Goal: Task Accomplishment & Management: Use online tool/utility

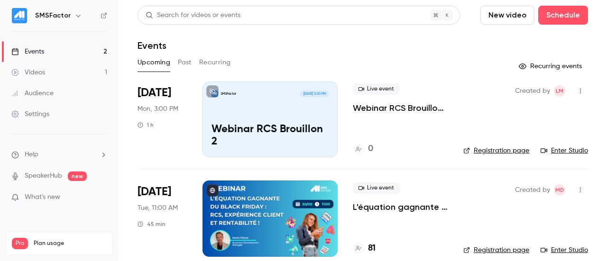
click at [252, 120] on div "SMSFactor [DATE] 3:00 PM Webinar RCS Brouillon 2" at bounding box center [269, 120] width 135 height 76
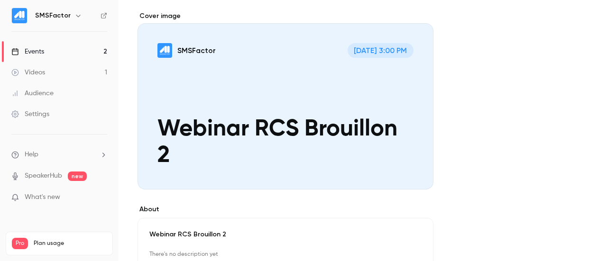
scroll to position [76, 0]
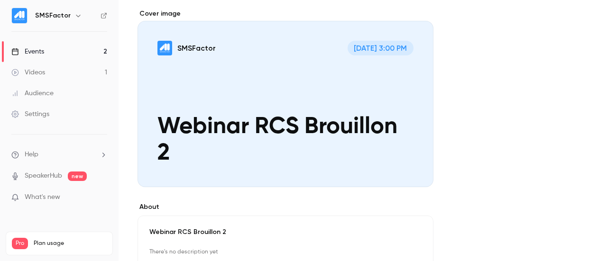
click at [267, 131] on div "Cover image" at bounding box center [285, 98] width 296 height 178
click at [0, 0] on input "SMSFactor [DATE] 3:00 PM Webinar RCS Brouillon 2" at bounding box center [0, 0] width 0 height 0
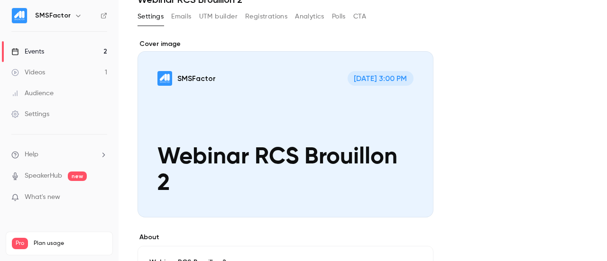
scroll to position [0, 0]
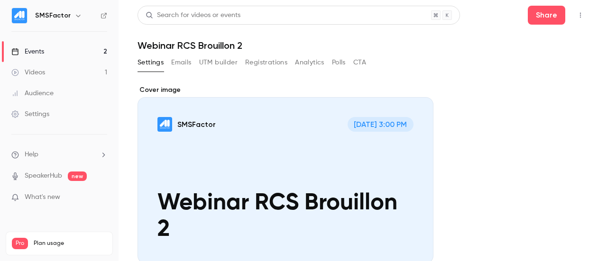
click at [43, 51] on div "Events" at bounding box center [27, 51] width 33 height 9
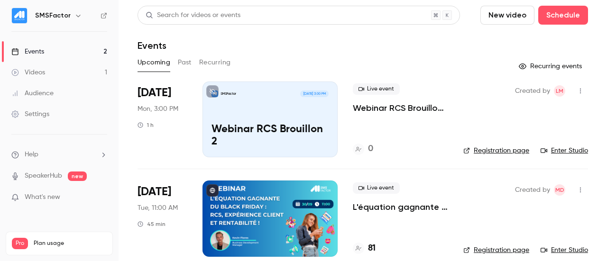
click at [552, 149] on link "Enter Studio" at bounding box center [563, 150] width 47 height 9
click at [554, 149] on link "Enter Studio" at bounding box center [563, 150] width 47 height 9
click at [188, 65] on button "Past" at bounding box center [185, 62] width 14 height 15
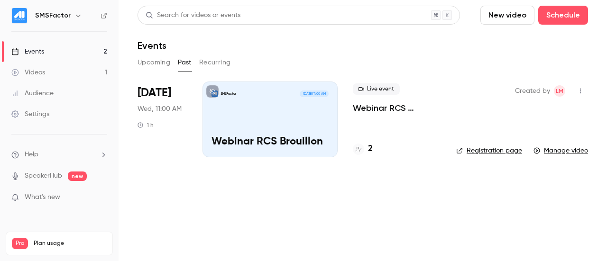
click at [161, 63] on button "Upcoming" at bounding box center [153, 62] width 33 height 15
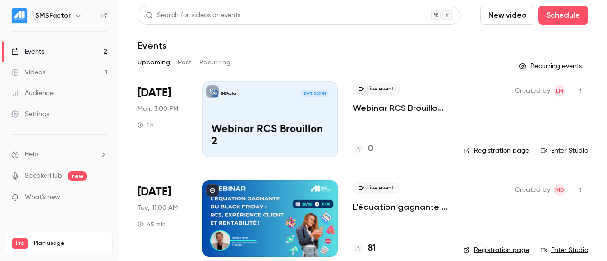
click at [418, 106] on p "Webinar RCS Brouillon 2" at bounding box center [400, 107] width 95 height 11
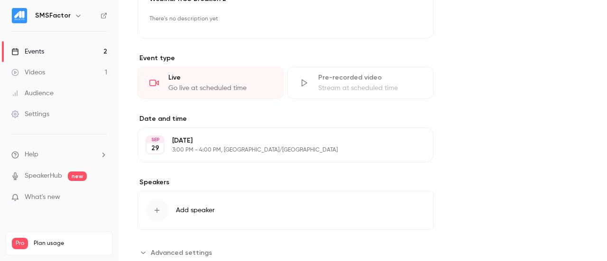
scroll to position [336, 0]
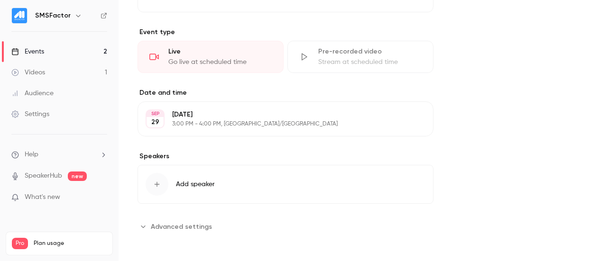
click at [173, 57] on div "Go live at scheduled time" at bounding box center [219, 61] width 103 height 9
click at [153, 58] on icon at bounding box center [153, 56] width 9 height 9
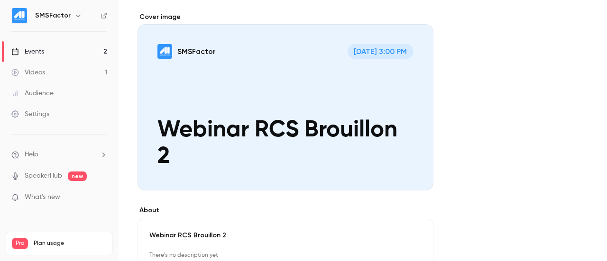
scroll to position [0, 0]
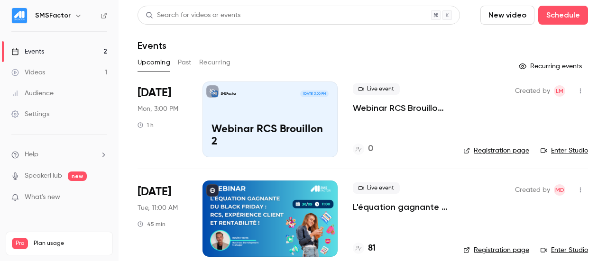
click at [546, 153] on link "Enter Studio" at bounding box center [563, 150] width 47 height 9
click at [551, 152] on link "Enter Studio" at bounding box center [563, 150] width 47 height 9
